Goal: Check status

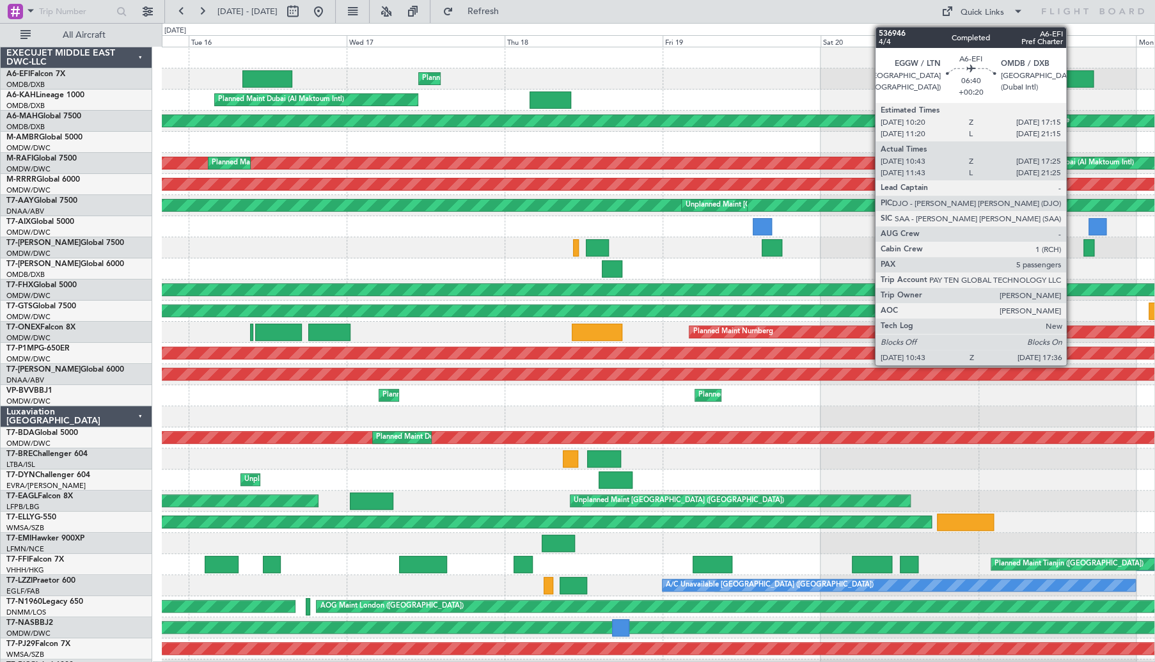
click at [1072, 73] on div at bounding box center [1071, 78] width 45 height 17
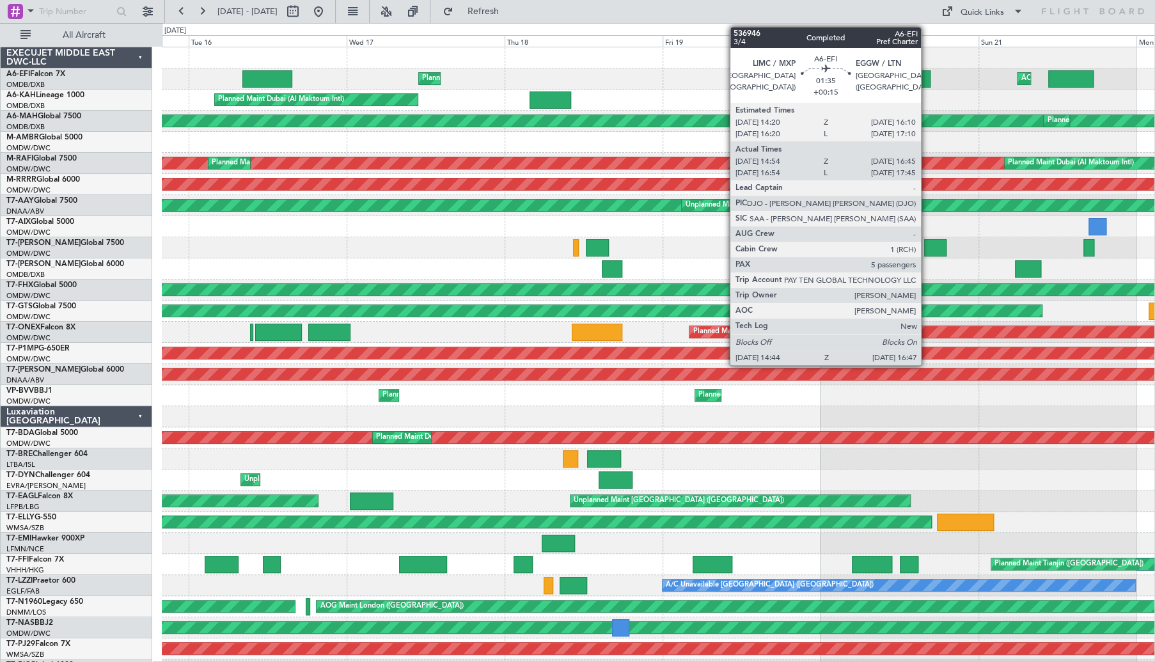
click at [927, 76] on div at bounding box center [924, 78] width 14 height 17
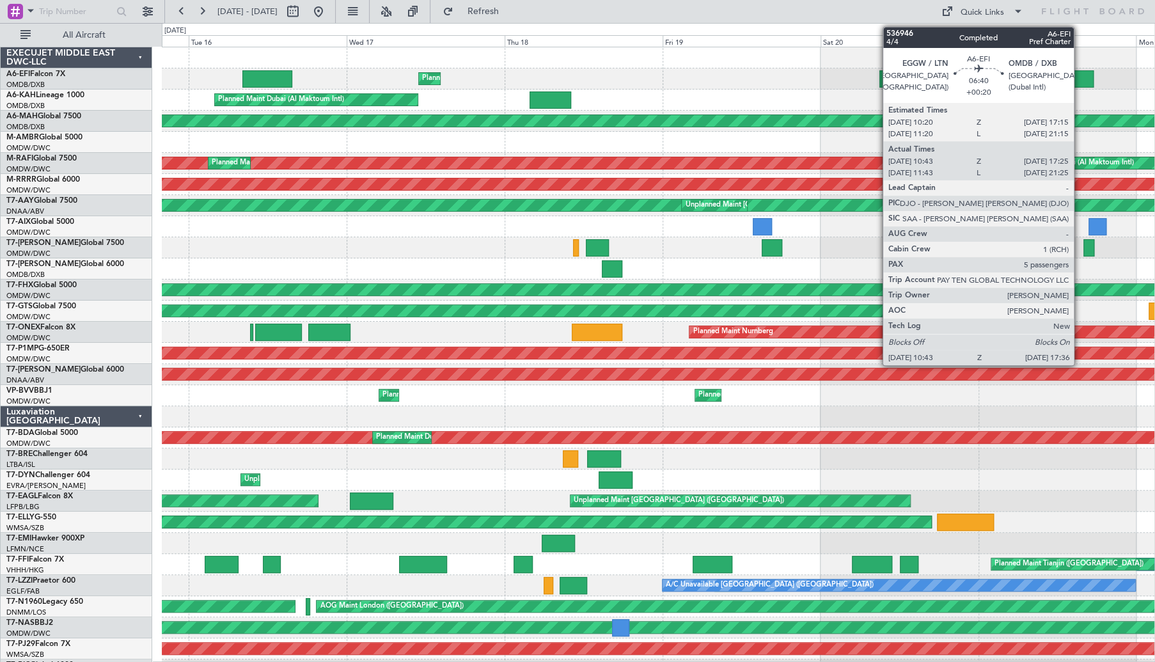
click at [1080, 80] on div at bounding box center [1071, 78] width 45 height 17
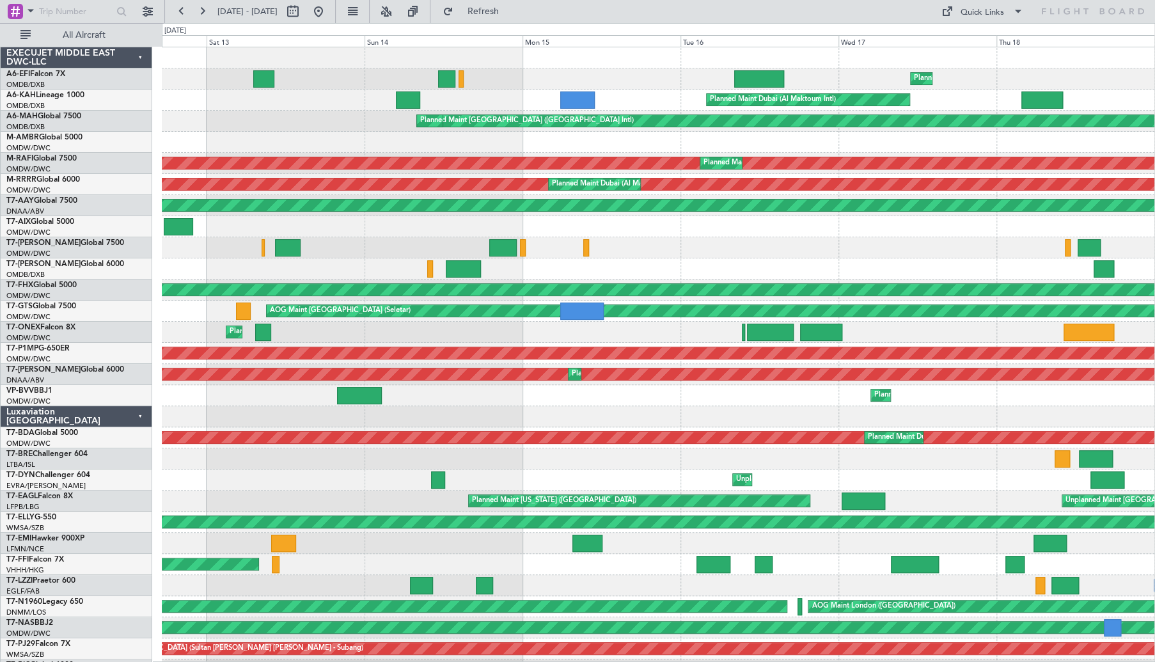
click at [827, 459] on div at bounding box center [658, 458] width 993 height 21
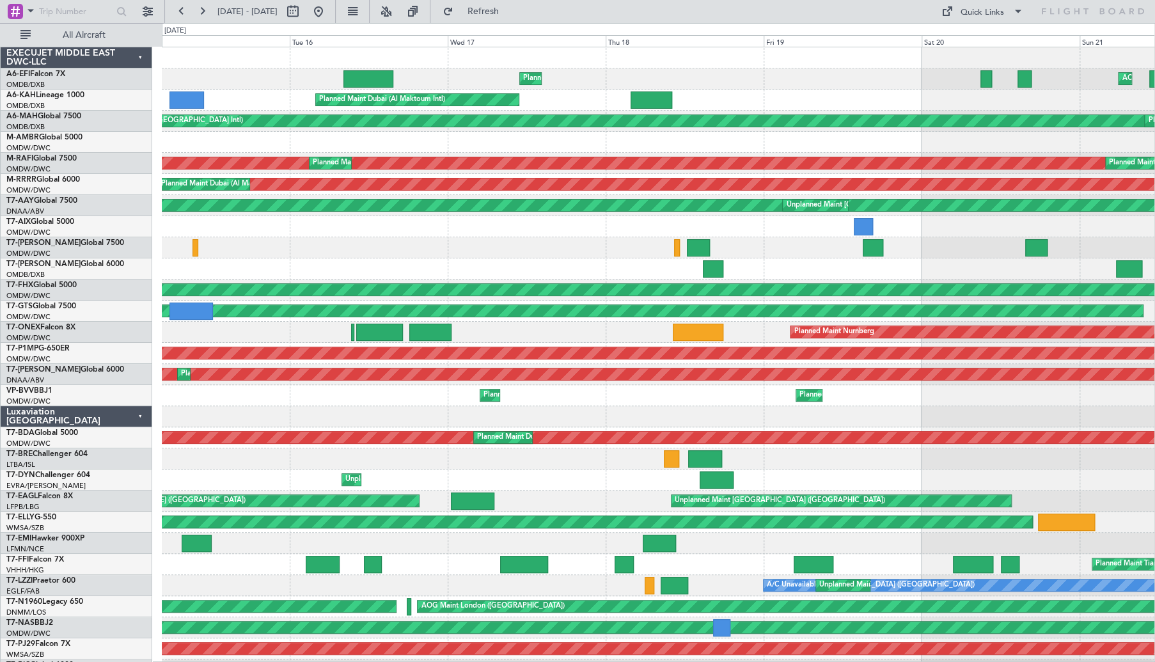
click at [425, 580] on div "Planned Maint [GEOGRAPHIC_DATA] ([GEOGRAPHIC_DATA]) AOG Maint AOG Maint [GEOGRA…" at bounding box center [658, 427] width 993 height 760
click at [329, 9] on button at bounding box center [318, 11] width 20 height 20
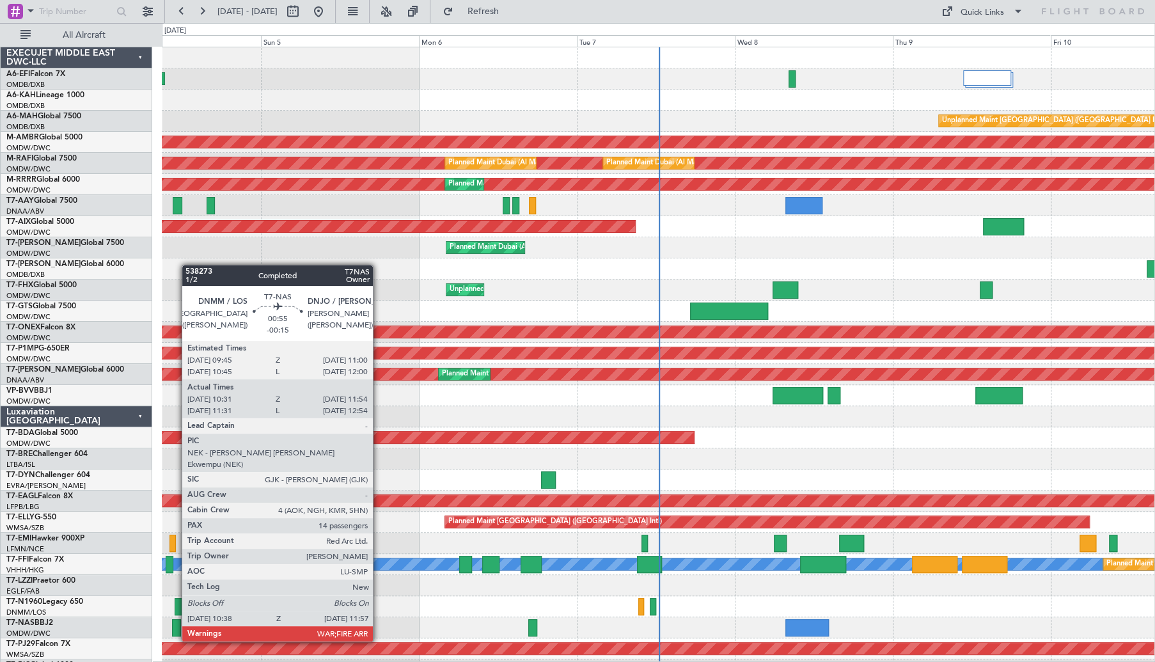
click at [175, 629] on div at bounding box center [176, 627] width 9 height 17
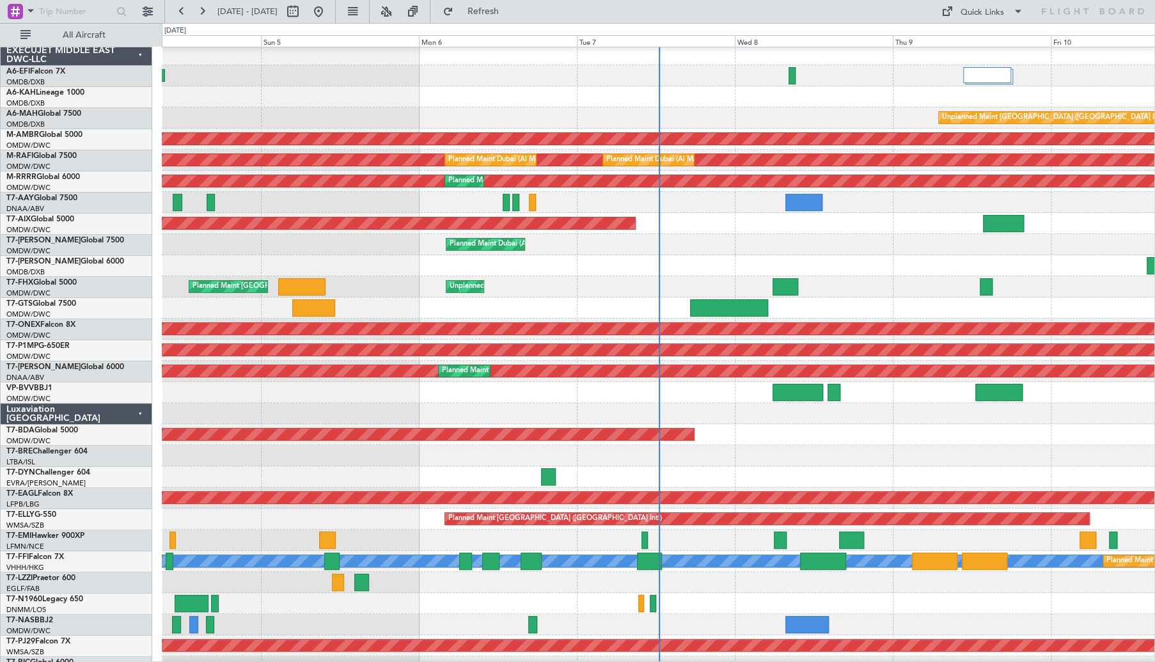
scroll to position [3, 0]
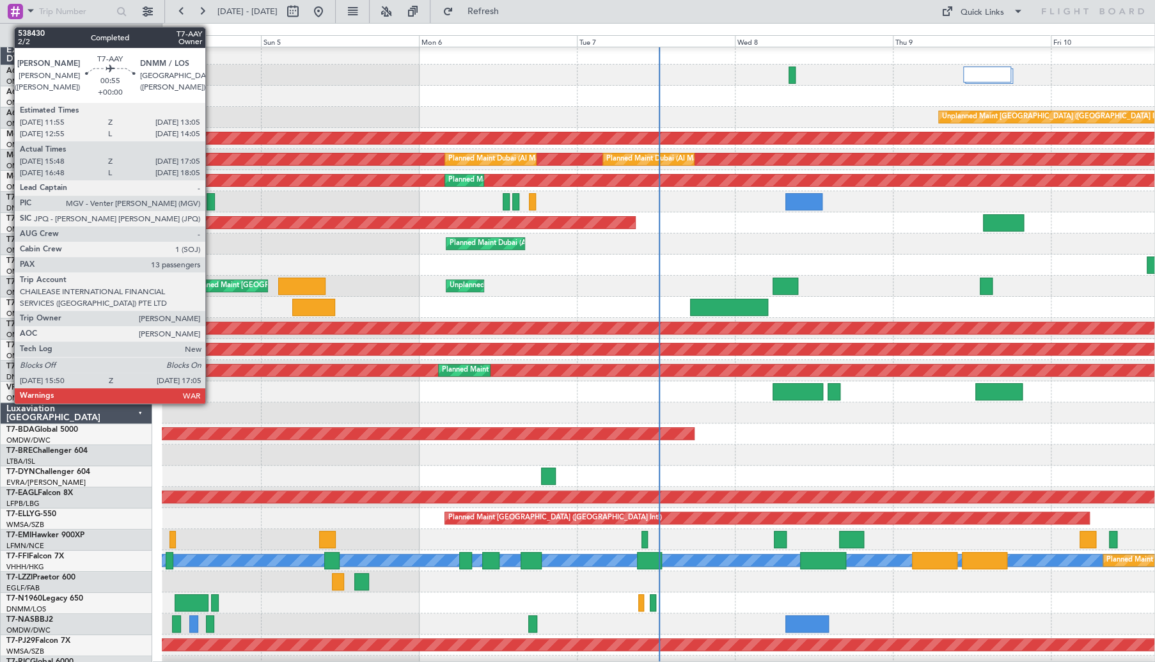
click at [211, 203] on div at bounding box center [211, 201] width 8 height 17
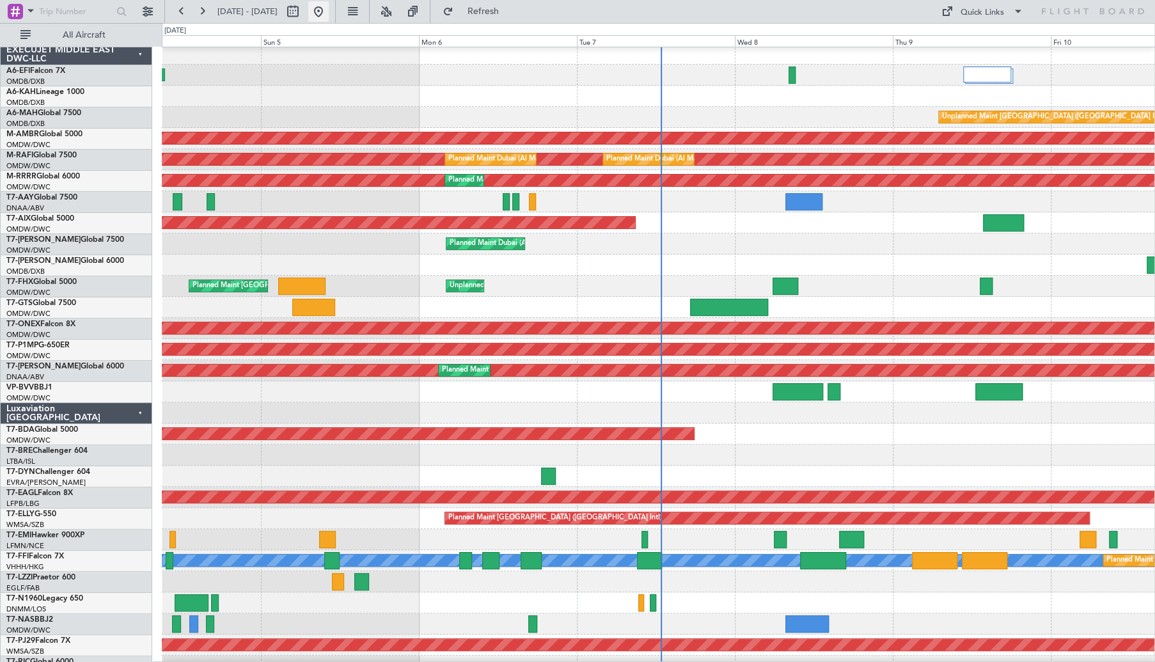
click at [329, 17] on button at bounding box center [318, 11] width 20 height 20
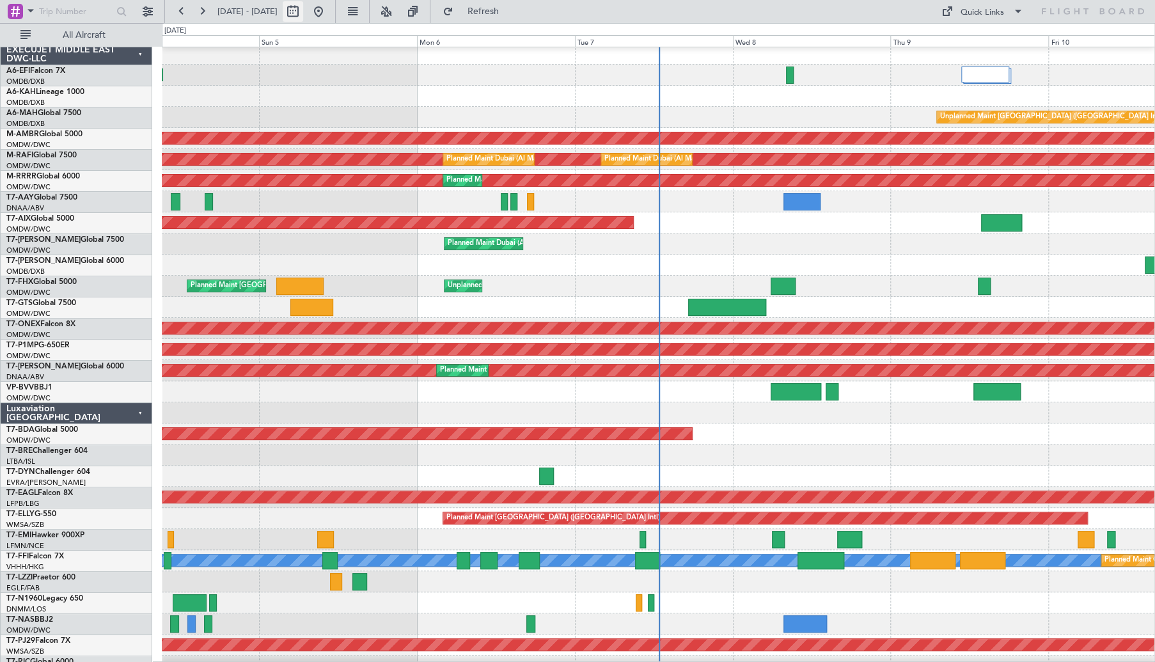
click at [303, 13] on button at bounding box center [293, 11] width 20 height 20
select select "10"
select select "2025"
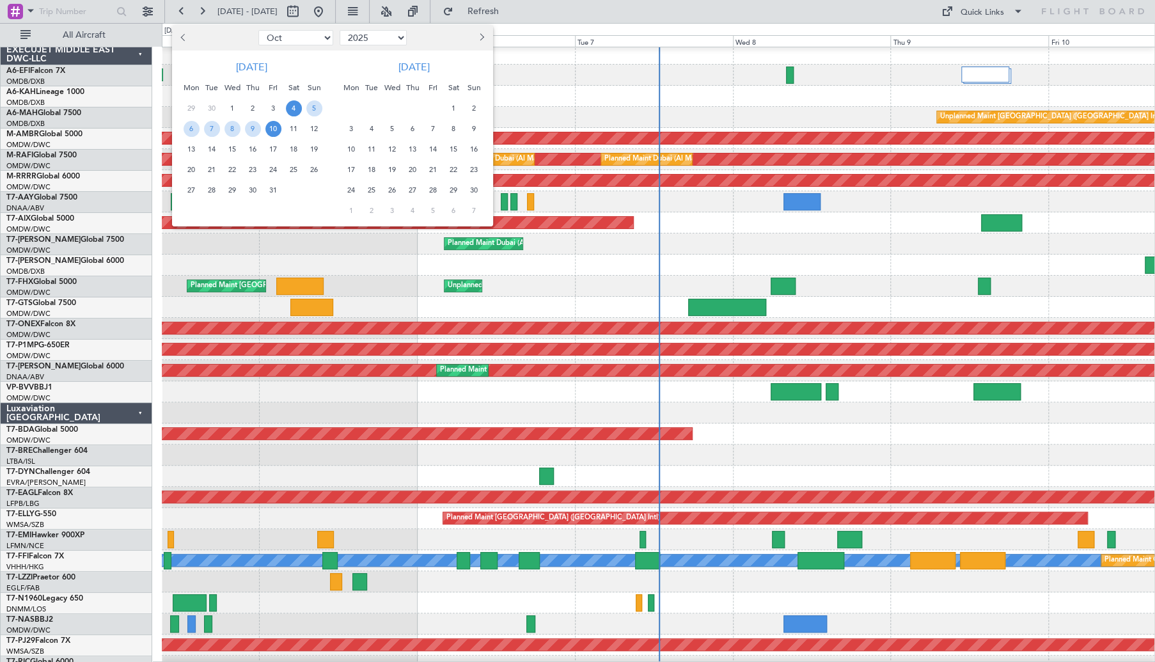
click at [181, 40] on button "Previous month" at bounding box center [184, 38] width 14 height 20
select select "9"
click at [186, 173] on span "22" at bounding box center [192, 170] width 16 height 16
click at [241, 173] on div "24" at bounding box center [232, 169] width 20 height 20
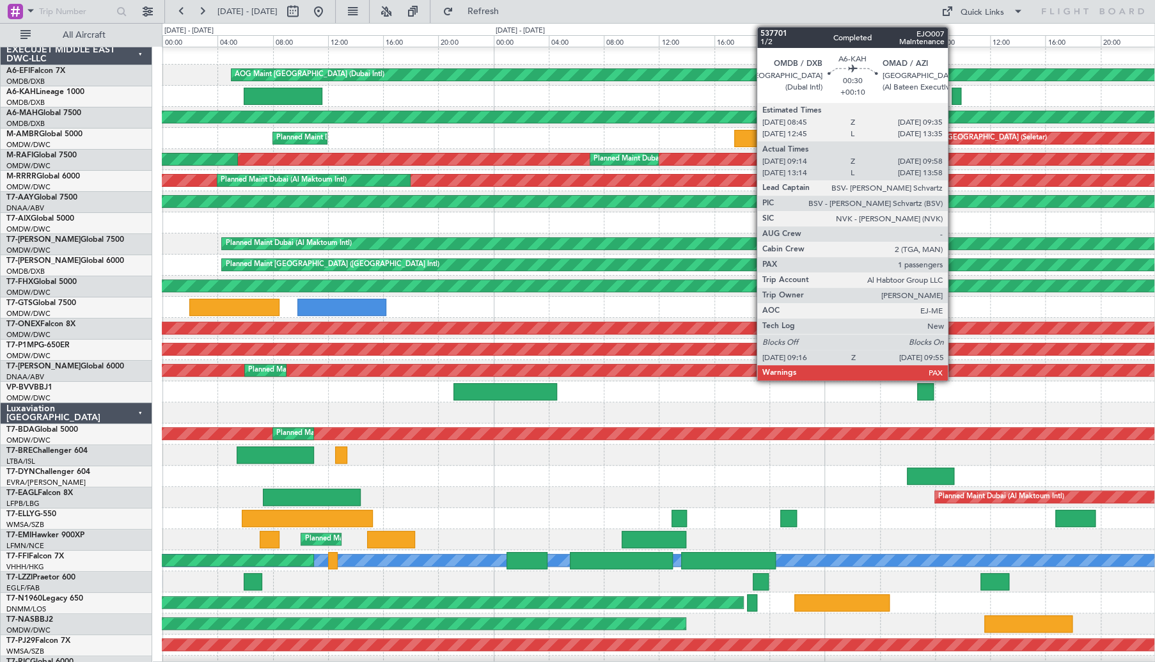
click at [954, 91] on div at bounding box center [957, 96] width 10 height 17
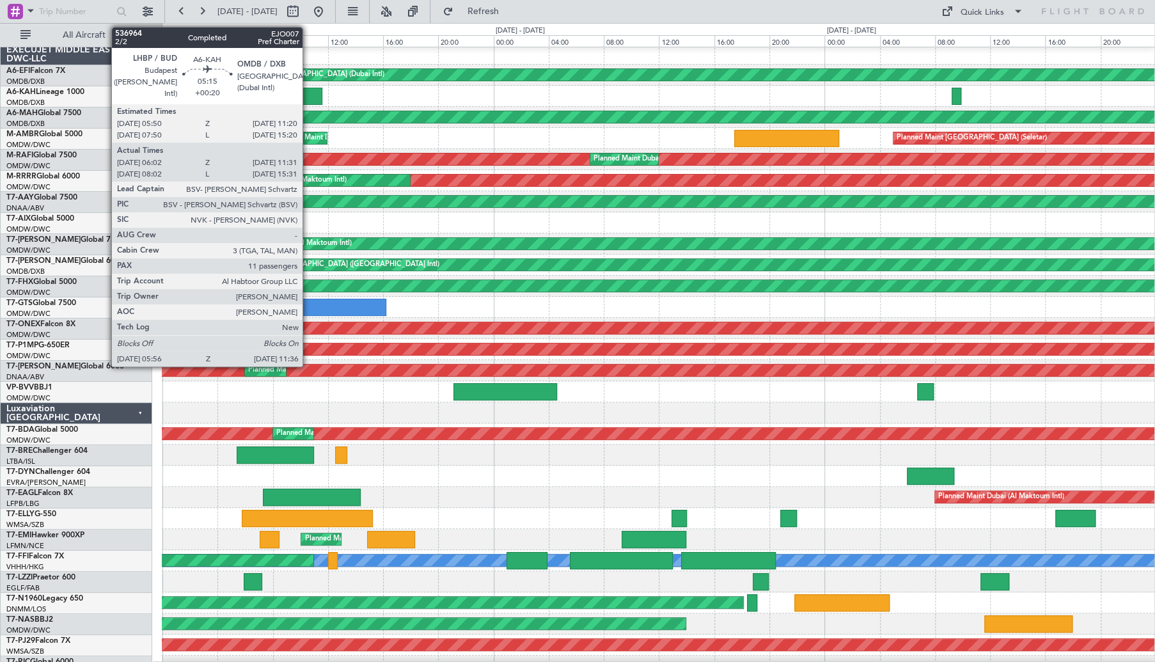
click at [308, 99] on div at bounding box center [283, 96] width 79 height 17
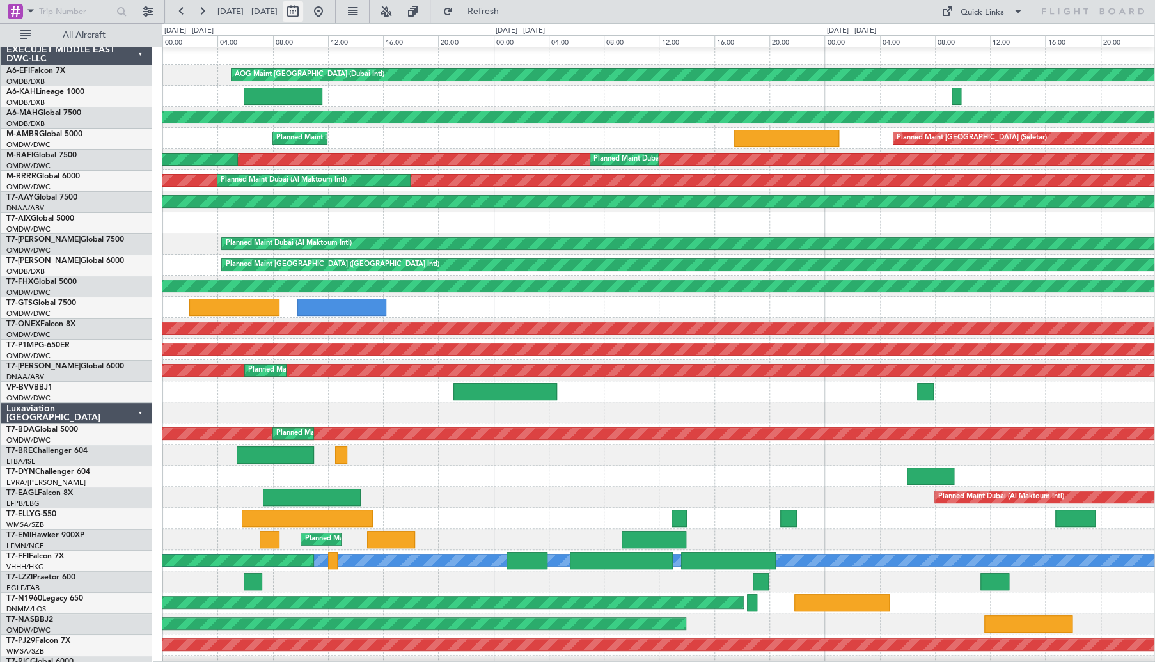
click at [303, 10] on button at bounding box center [293, 11] width 20 height 20
select select "9"
select select "2025"
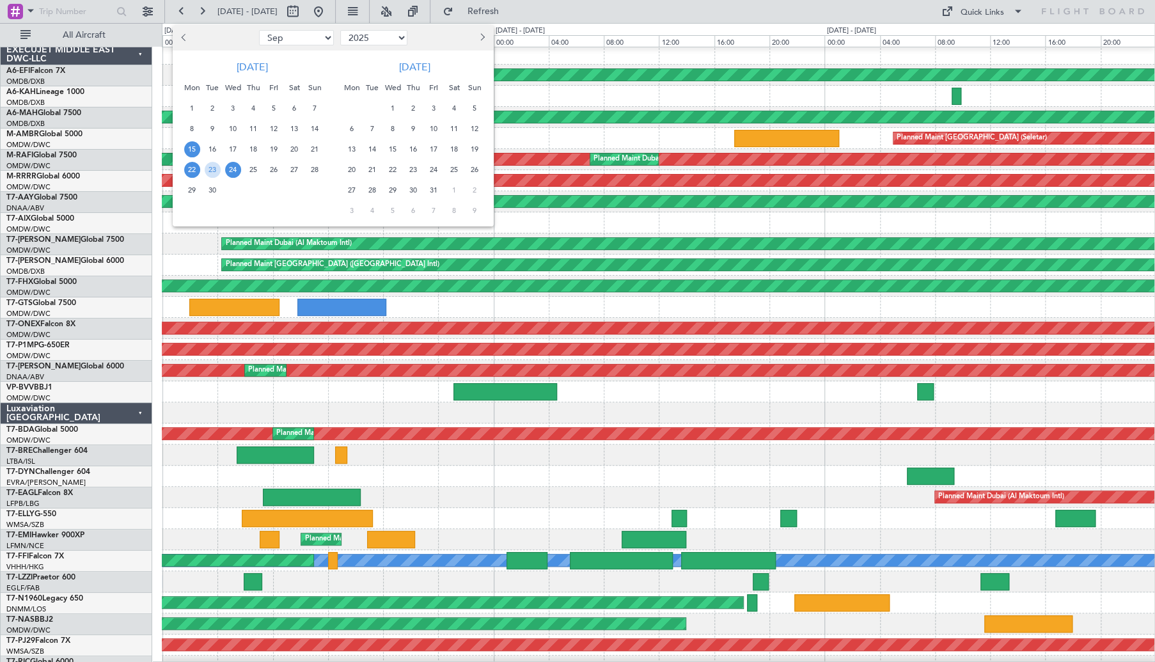
click at [198, 151] on span "15" at bounding box center [192, 149] width 16 height 16
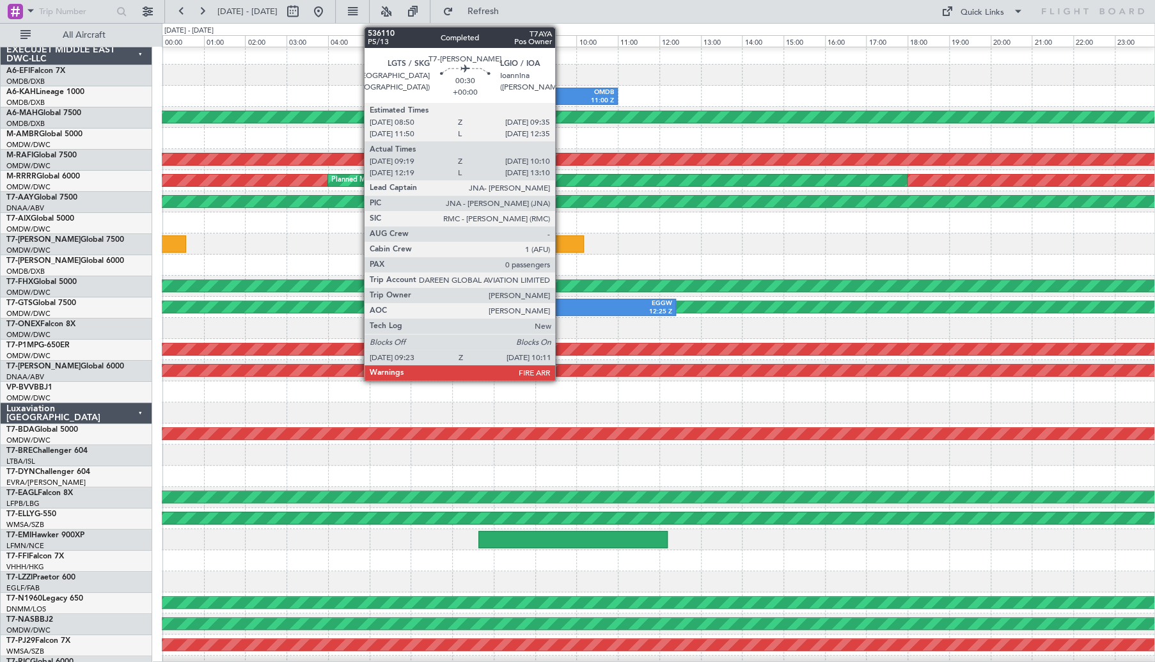
click at [566, 241] on div at bounding box center [566, 243] width 33 height 17
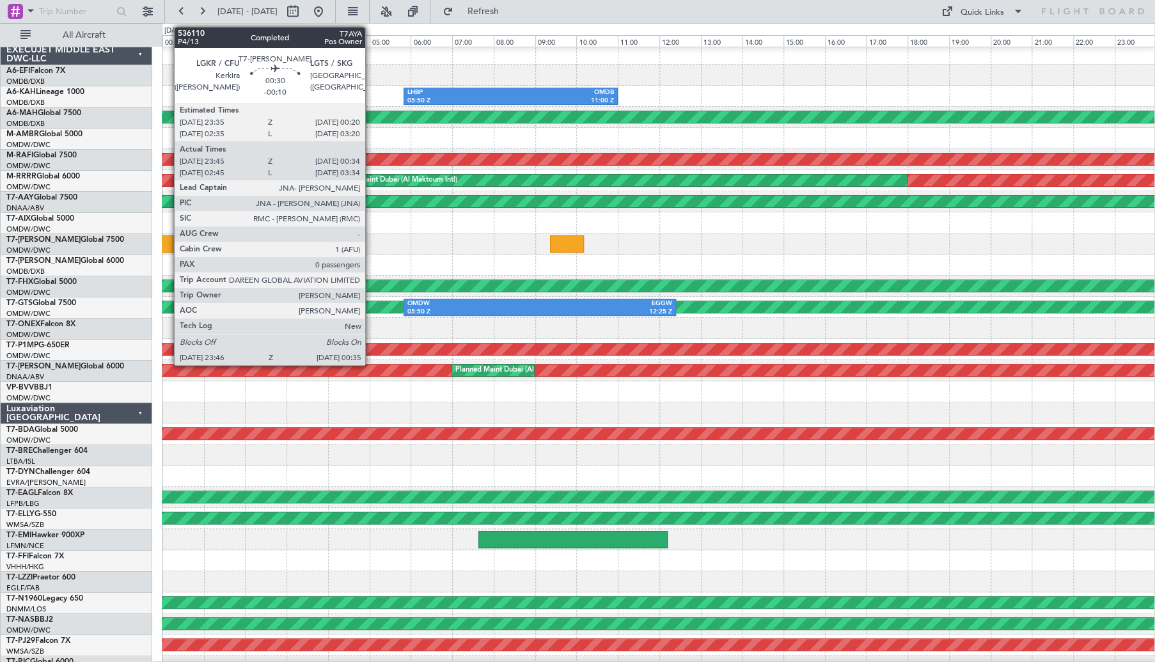
click at [168, 237] on div at bounding box center [169, 243] width 34 height 17
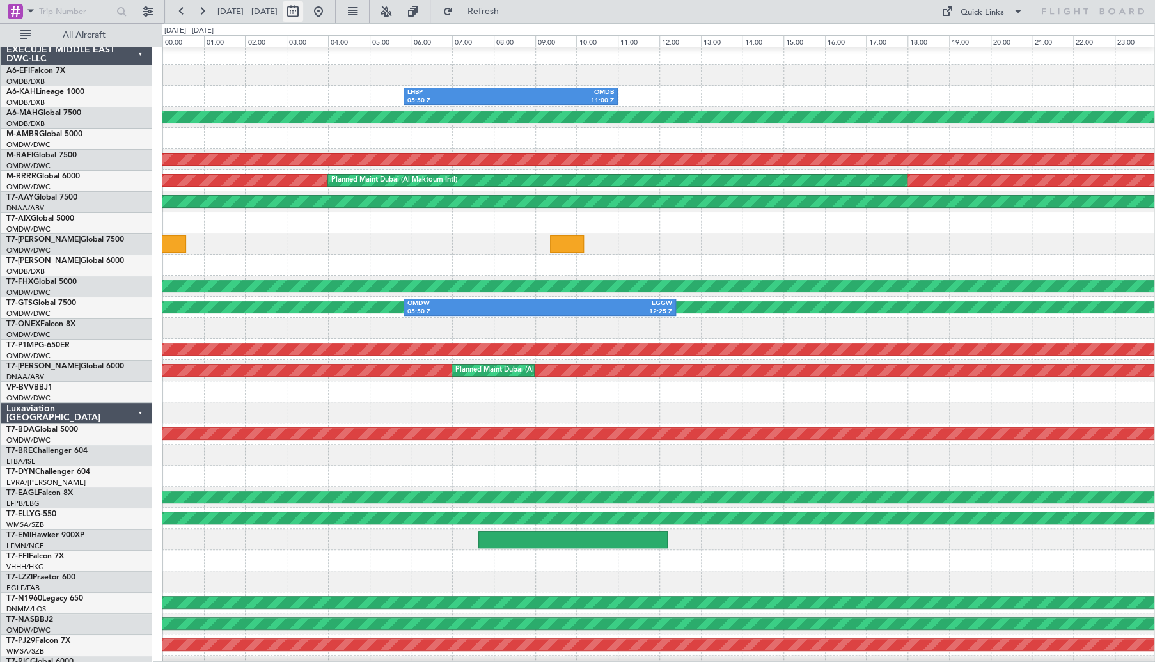
click at [303, 15] on button at bounding box center [293, 11] width 20 height 20
select select "9"
select select "2025"
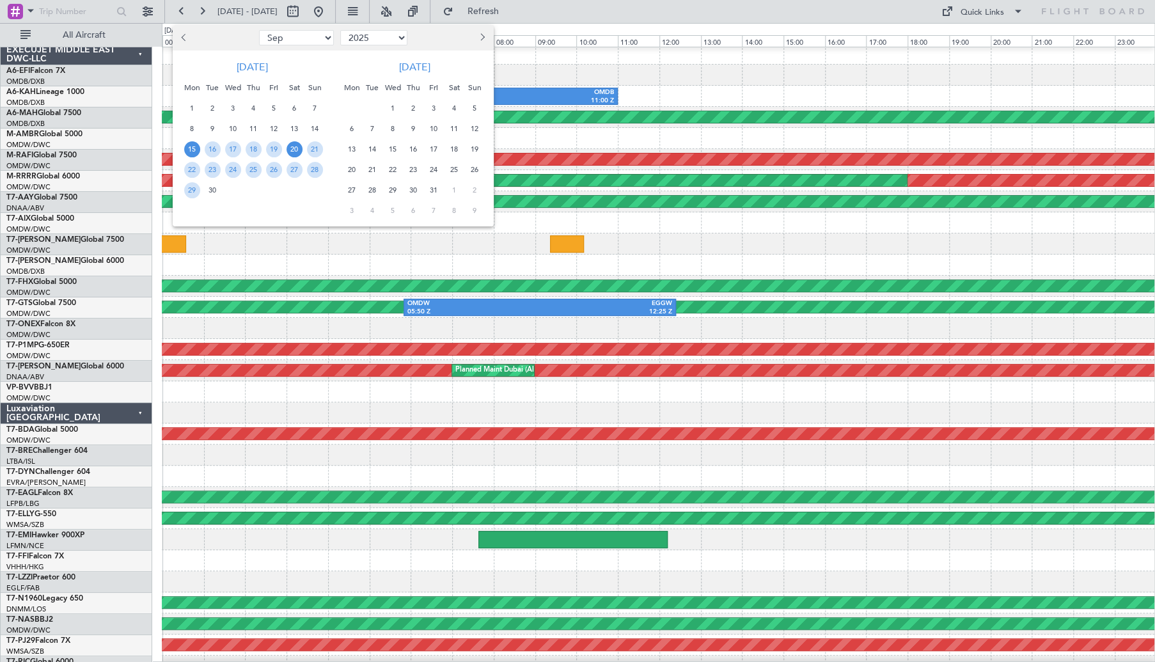
click at [294, 146] on span "20" at bounding box center [295, 149] width 16 height 16
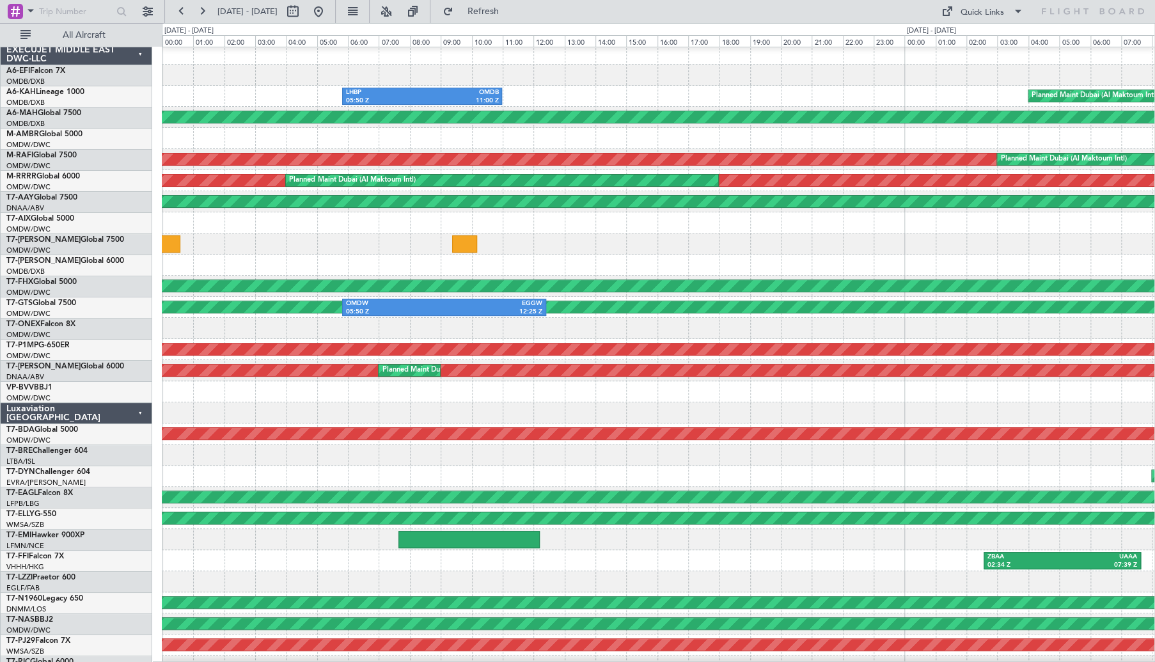
click at [294, 146] on span "20" at bounding box center [295, 149] width 16 height 16
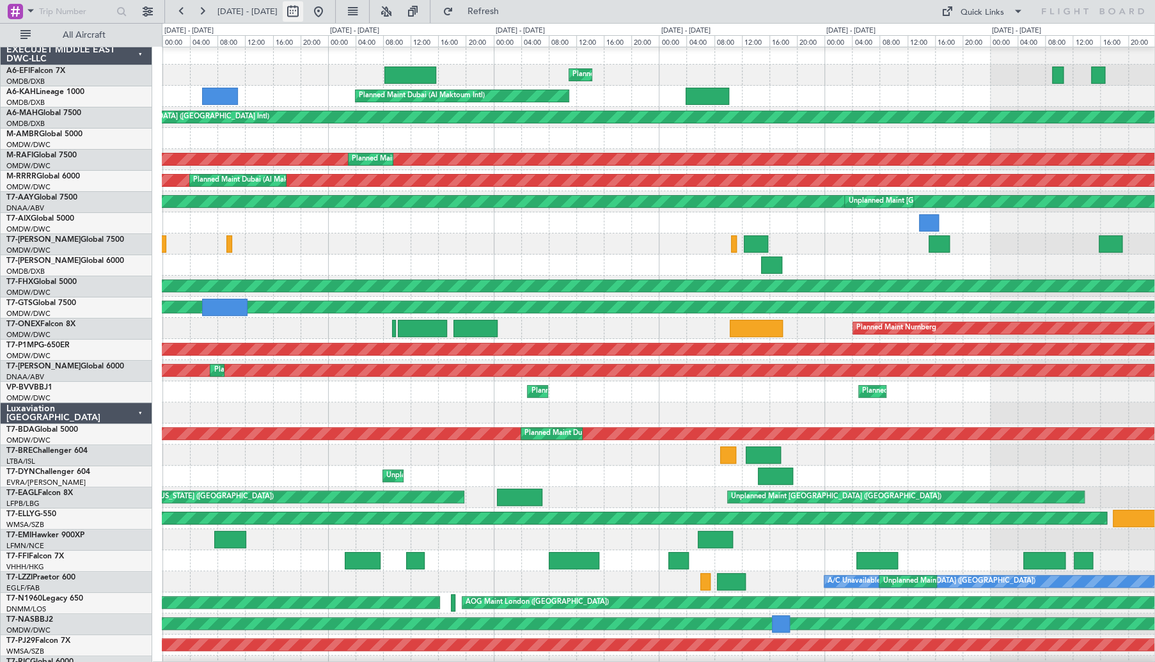
click at [303, 12] on button at bounding box center [293, 11] width 20 height 20
select select "9"
select select "2025"
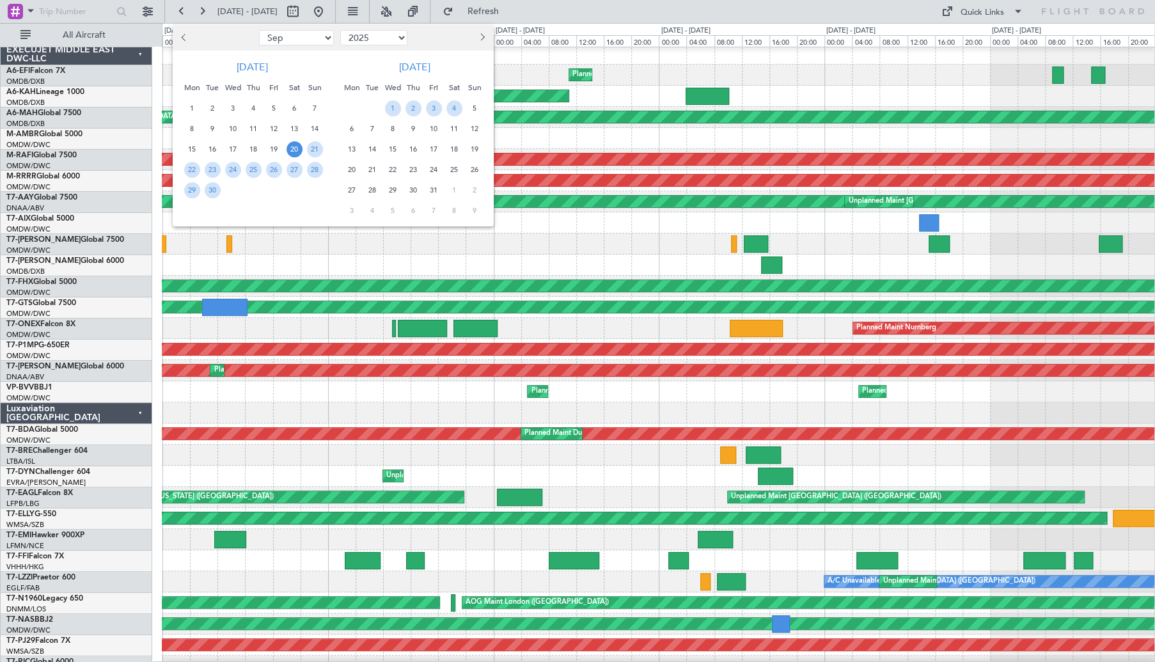
click at [293, 149] on span "20" at bounding box center [295, 149] width 16 height 16
